Goal: Use online tool/utility: Utilize a website feature to perform a specific function

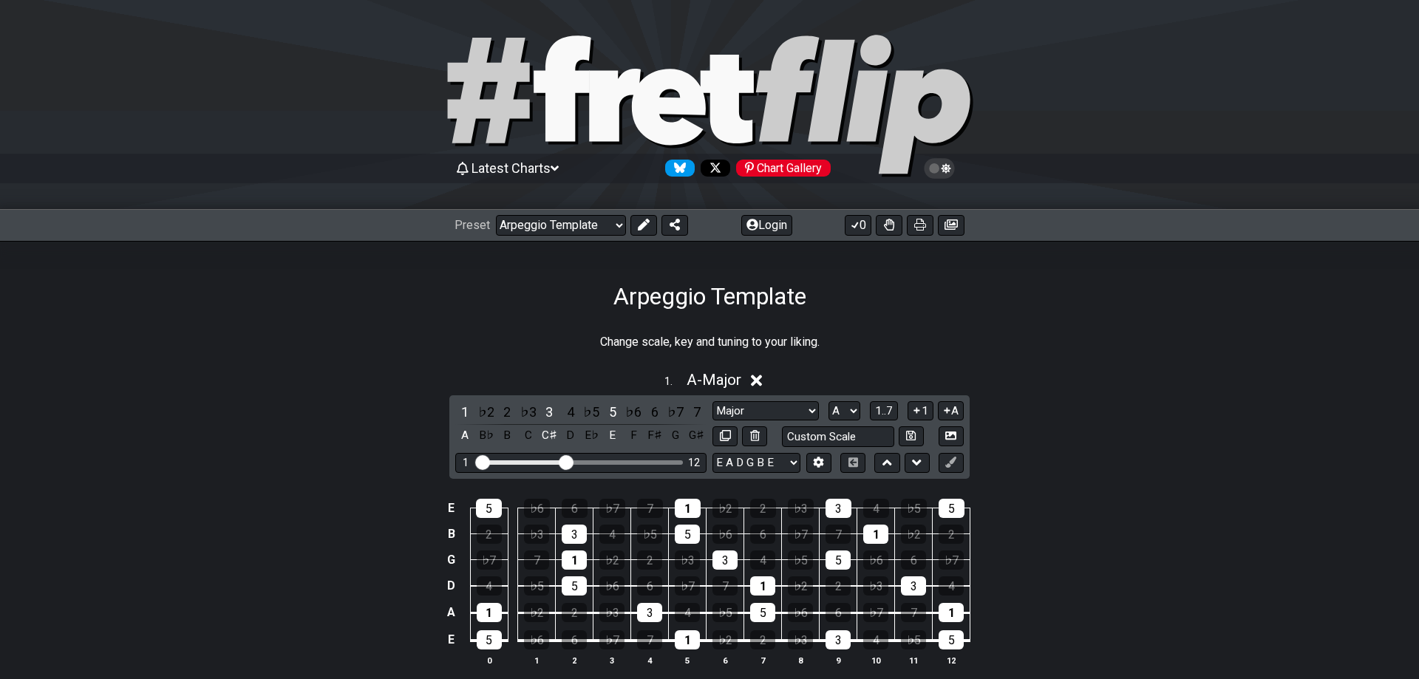
select select "/023330804210"
select select "A"
select select "D"
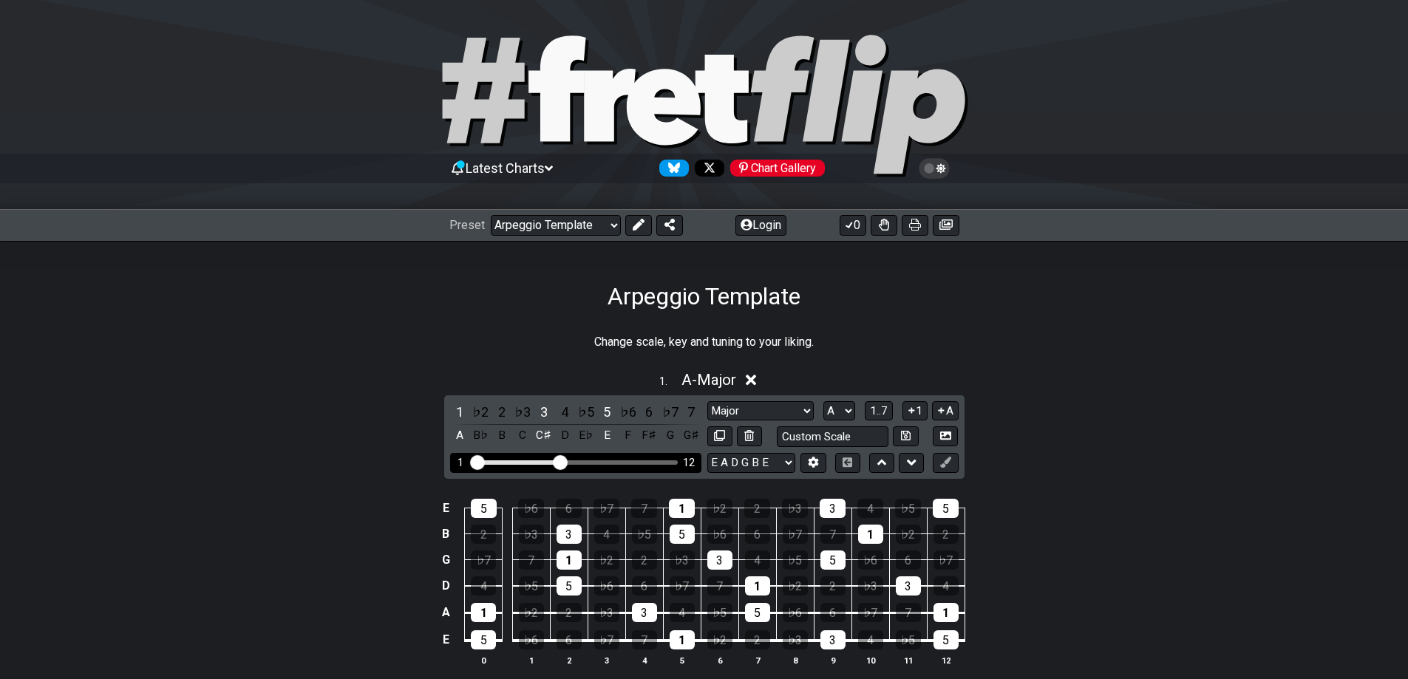
drag, startPoint x: 553, startPoint y: 464, endPoint x: 528, endPoint y: 466, distance: 24.4
click at [528, 466] on div "1 12" at bounding box center [575, 463] width 251 height 20
click at [511, 463] on div "Visible fret range" at bounding box center [516, 462] width 86 height 4
click at [509, 459] on div "1 12" at bounding box center [575, 463] width 251 height 20
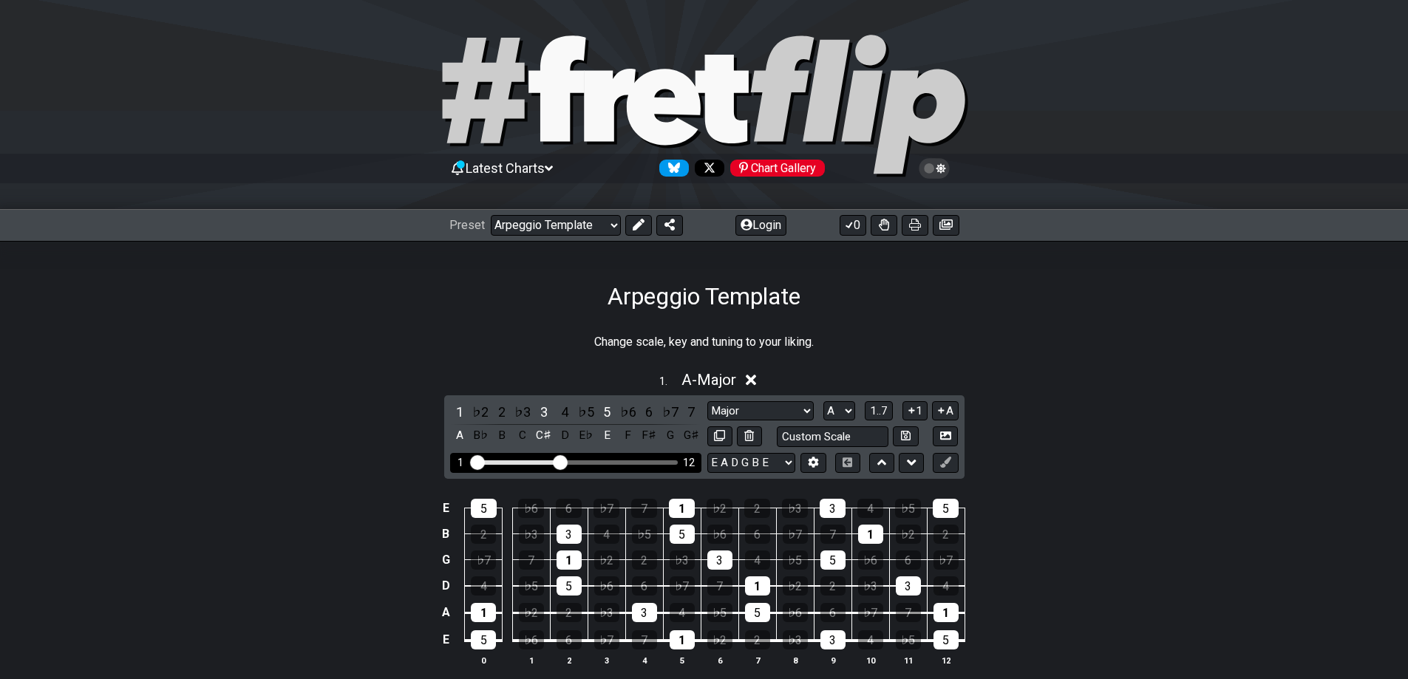
click at [509, 459] on div "1 12" at bounding box center [575, 463] width 251 height 20
click at [798, 404] on select "Major Root Minor Pentatonic Major Pentatonic Minor Blues Major Blues Major / [P…" at bounding box center [760, 411] width 106 height 20
select select "Minor"
click at [707, 401] on select "Major Root Minor Pentatonic Major Pentatonic Minor Blues Major Blues Major / [P…" at bounding box center [760, 411] width 106 height 20
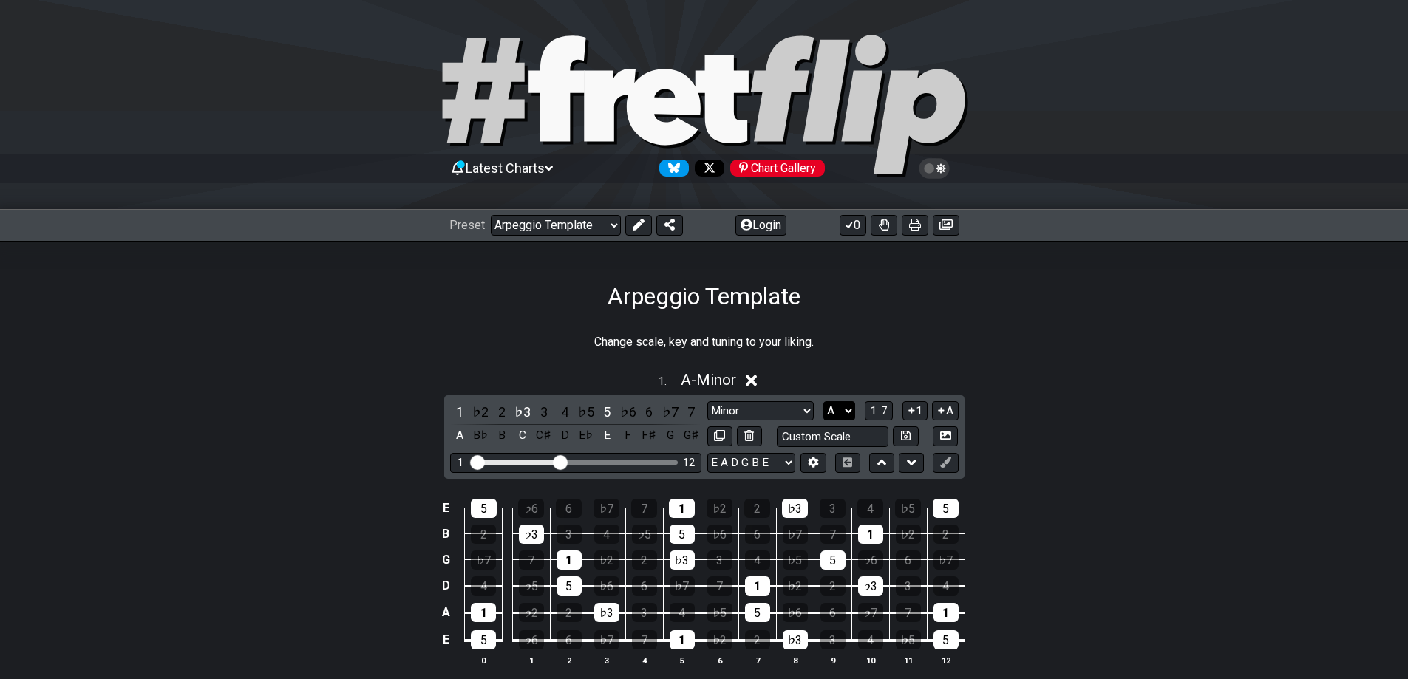
click at [846, 414] on select "A♭ A A♯ B♭ B C C♯ D♭ D D♯ E♭ E F F♯ G♭ G G♯" at bounding box center [839, 411] width 32 height 20
click at [541, 458] on div "1 12" at bounding box center [575, 463] width 251 height 20
click at [523, 462] on div "Visible fret range" at bounding box center [516, 462] width 86 height 4
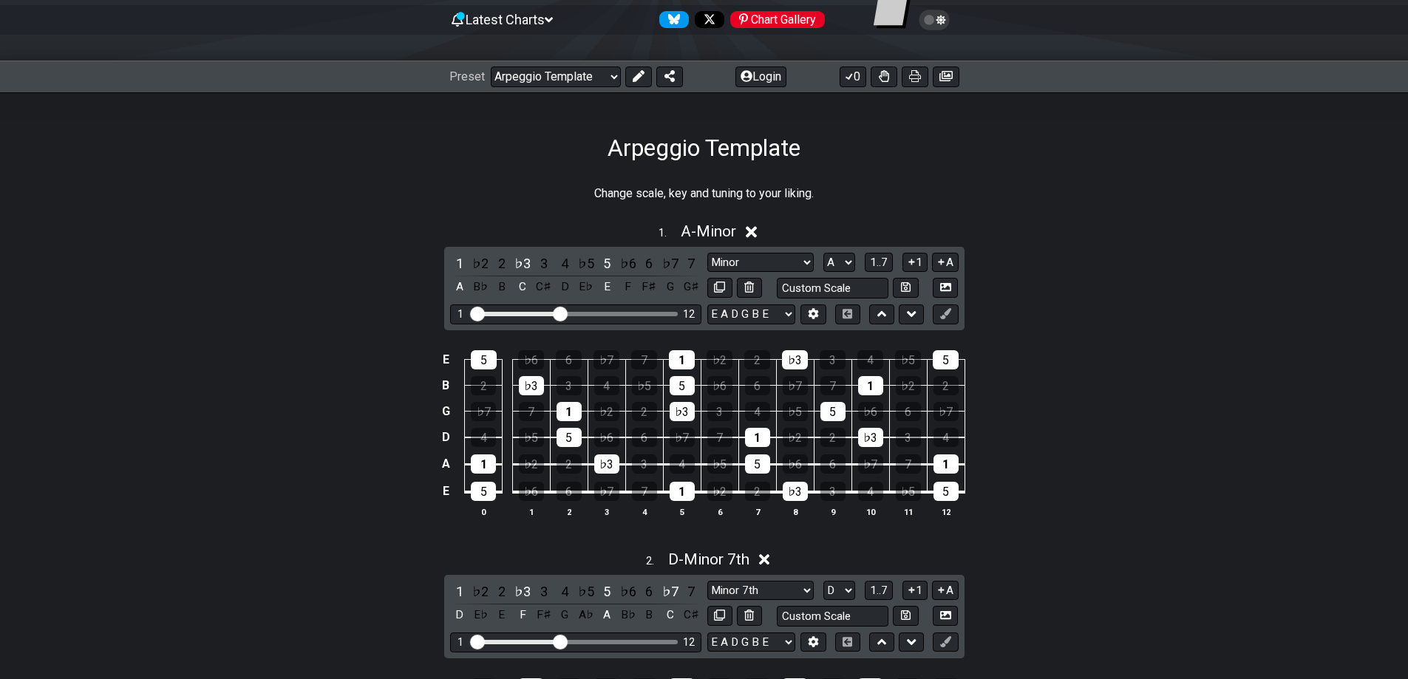
scroll to position [143, 0]
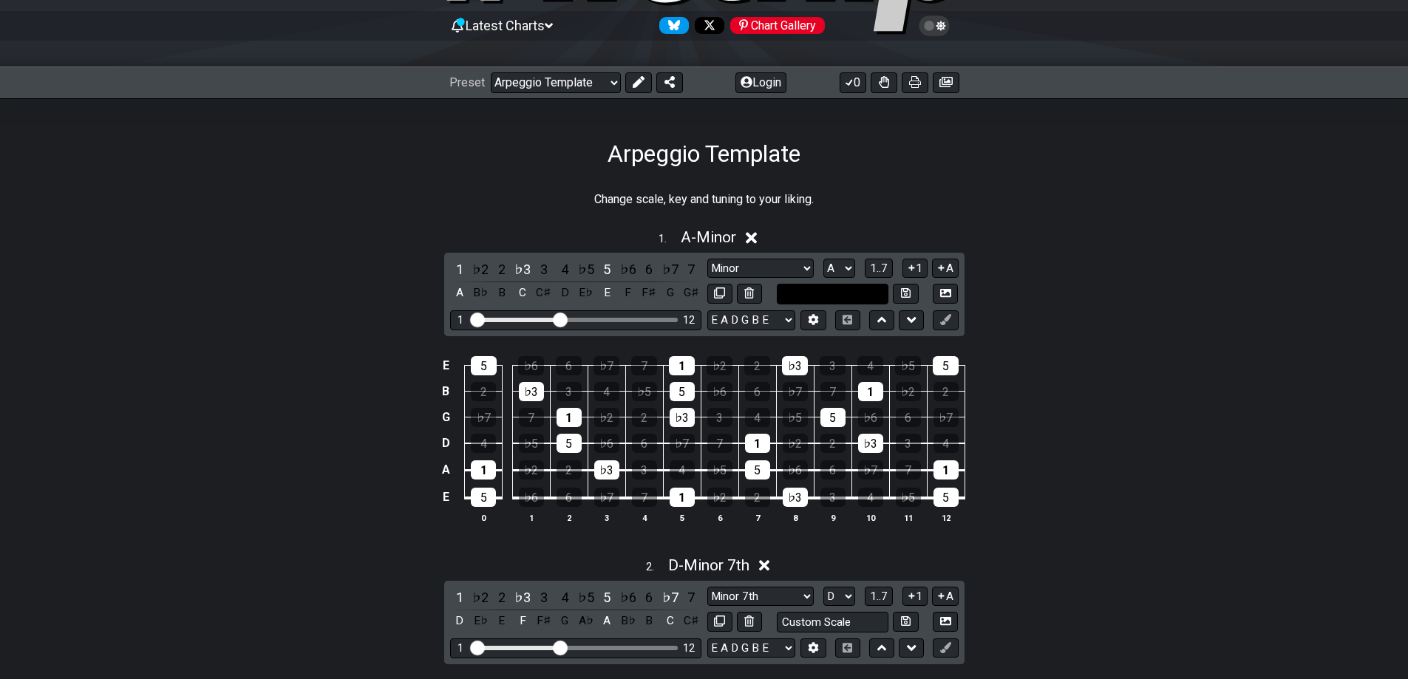
click at [870, 288] on input "text" at bounding box center [833, 294] width 112 height 20
click at [882, 300] on input "text" at bounding box center [833, 294] width 112 height 20
type input "Custom Scale"
click at [800, 266] on select "Major Root Minor Pentatonic Major Pentatonic Minor Blues Major Blues Major / [P…" at bounding box center [760, 269] width 106 height 20
select select "Major"
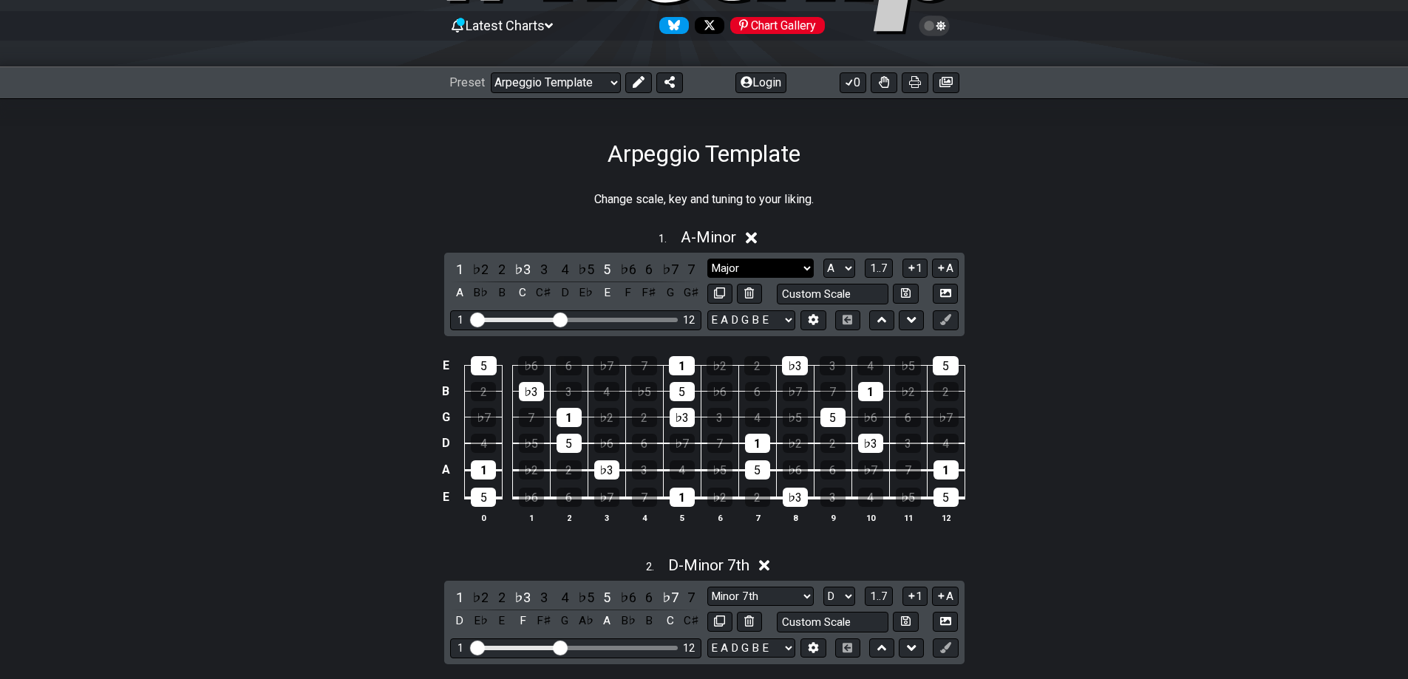
click at [707, 259] on select "Major Root Minor Pentatonic Major Pentatonic Minor Blues Major Blues Major / [P…" at bounding box center [760, 269] width 106 height 20
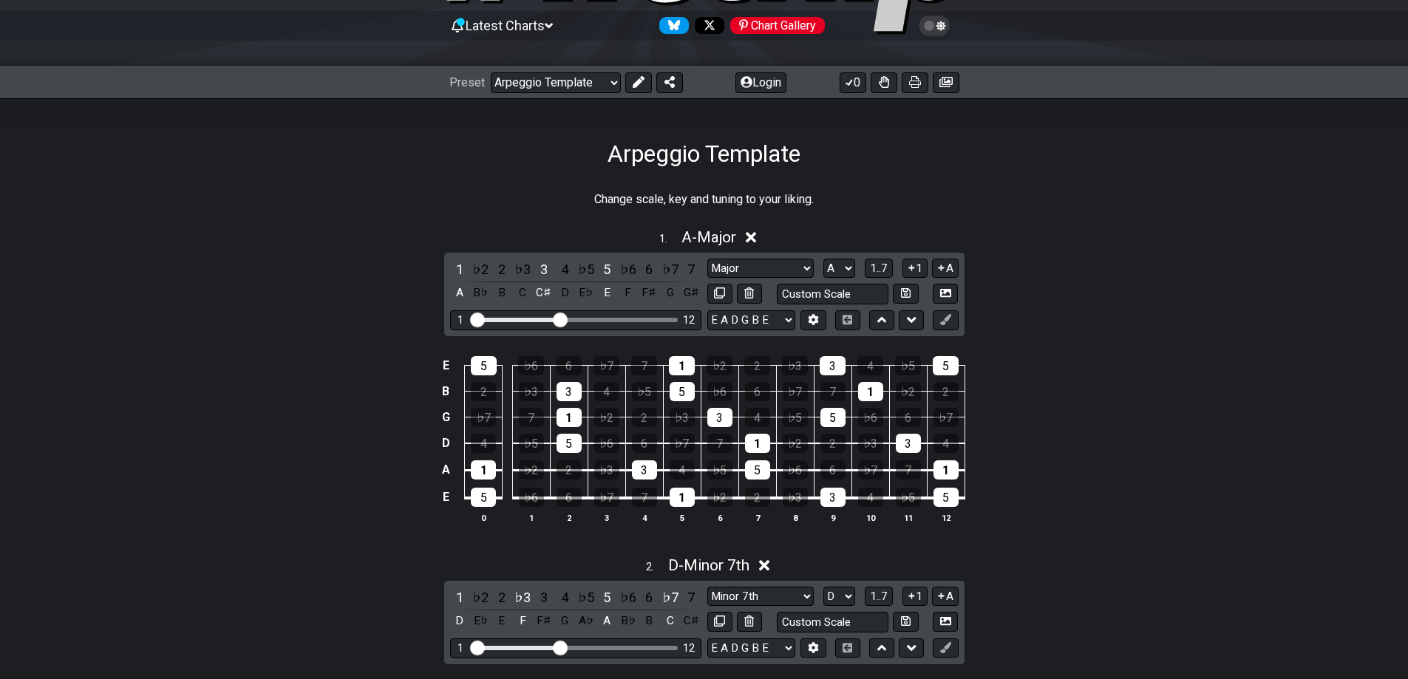
click at [745, 304] on div "1 ♭2 2 ♭3 3 4 ♭5 5 ♭6 6 ♭7 7 A B♭ B C C♯ D E♭ E F F♯ G G♯ Major Root Minor Pent…" at bounding box center [704, 295] width 520 height 84
click at [602, 81] on select "Welcome to #fretflip! Arpeggio Template Custom Preset Minor Pentatonic Major Pe…" at bounding box center [556, 82] width 130 height 21
click at [491, 72] on select "Welcome to #fretflip! Arpeggio Template Custom Preset Minor Pentatonic Major Pe…" at bounding box center [556, 82] width 130 height 21
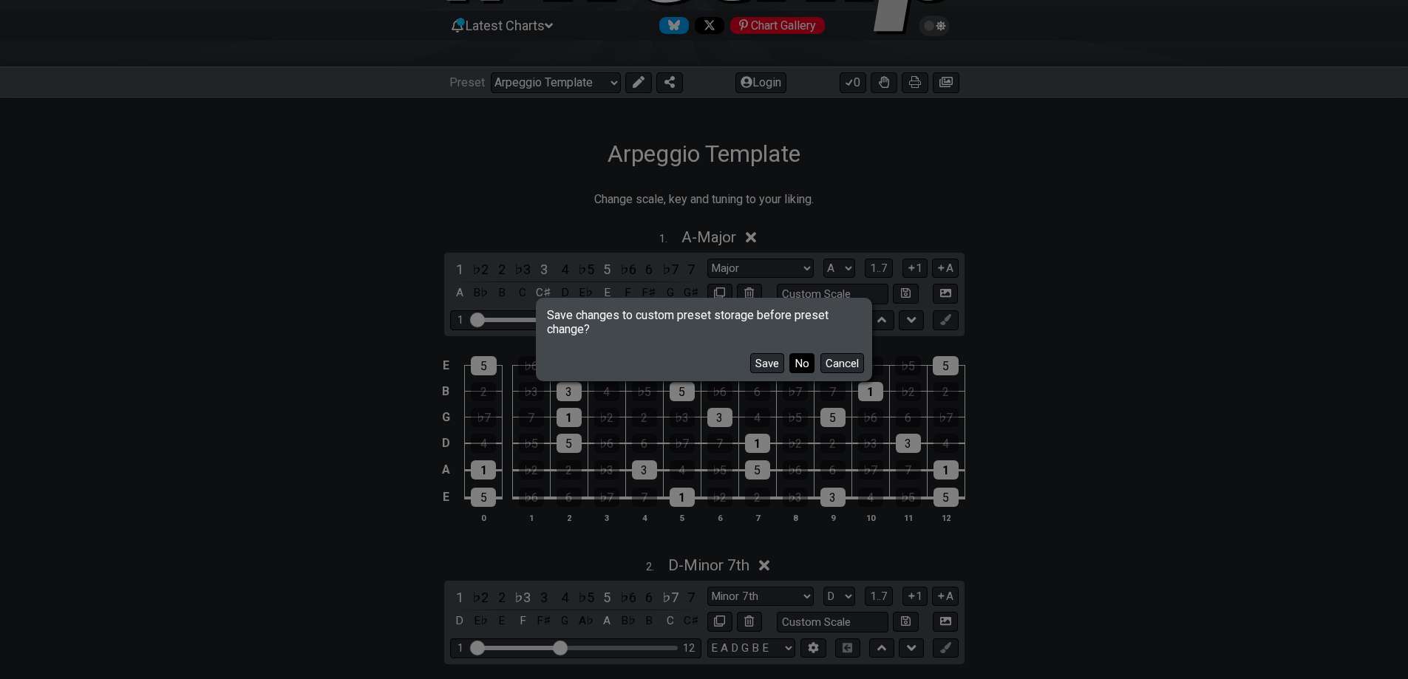
click at [799, 366] on button "No" at bounding box center [801, 363] width 25 height 20
select select "/minor-pentatonic"
select select "C"
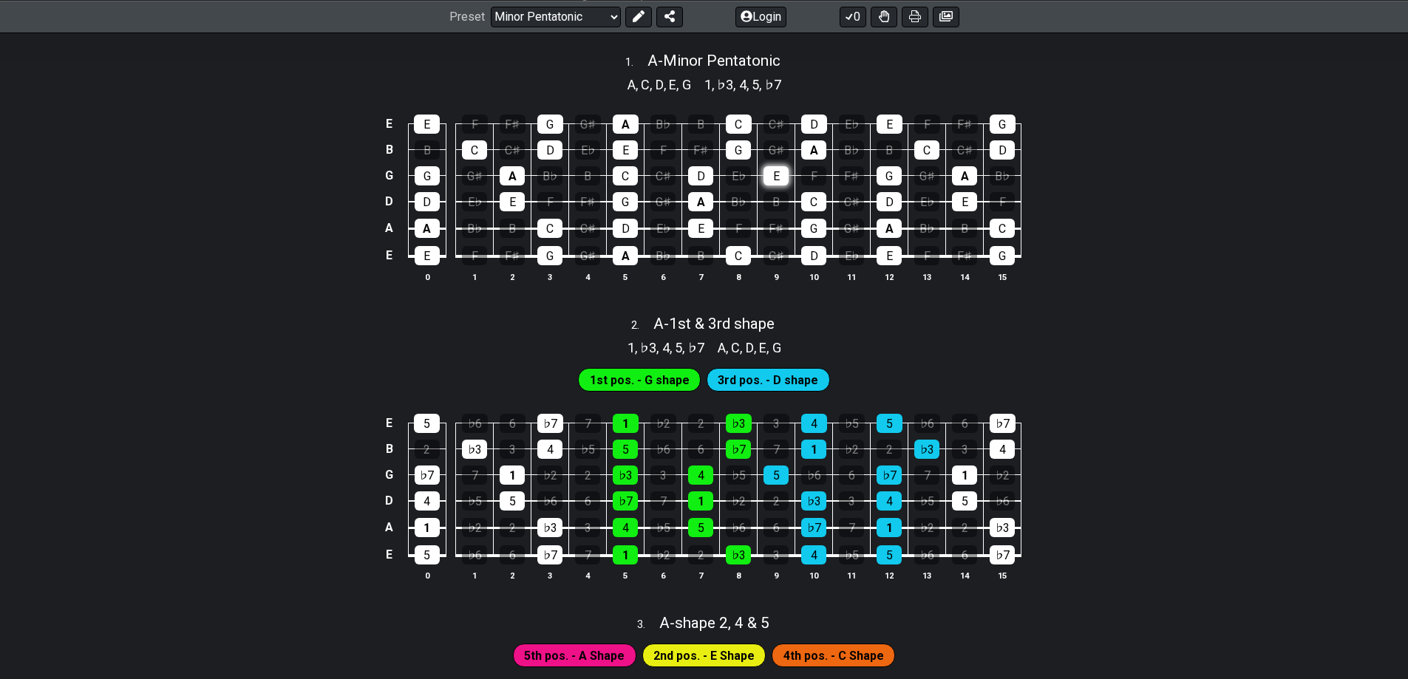
scroll to position [734, 0]
